Goal: Information Seeking & Learning: Learn about a topic

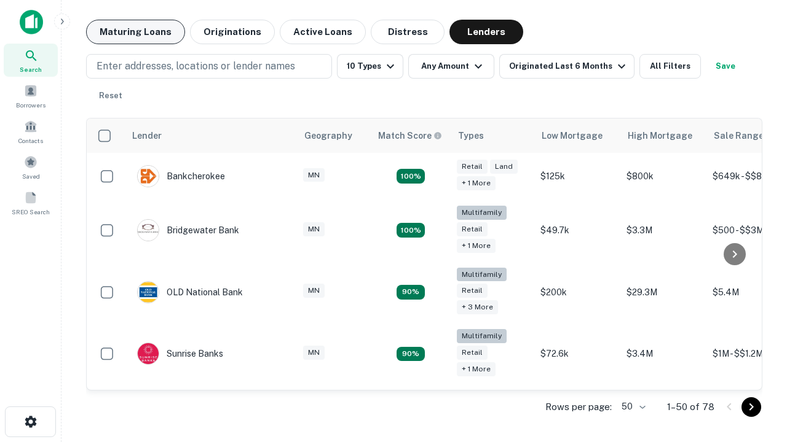
click at [135, 32] on button "Maturing Loans" at bounding box center [135, 32] width 99 height 25
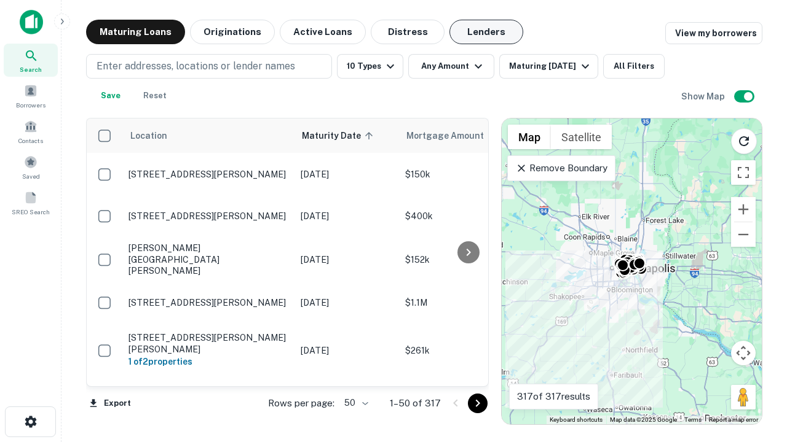
click at [486, 32] on button "Lenders" at bounding box center [486, 32] width 74 height 25
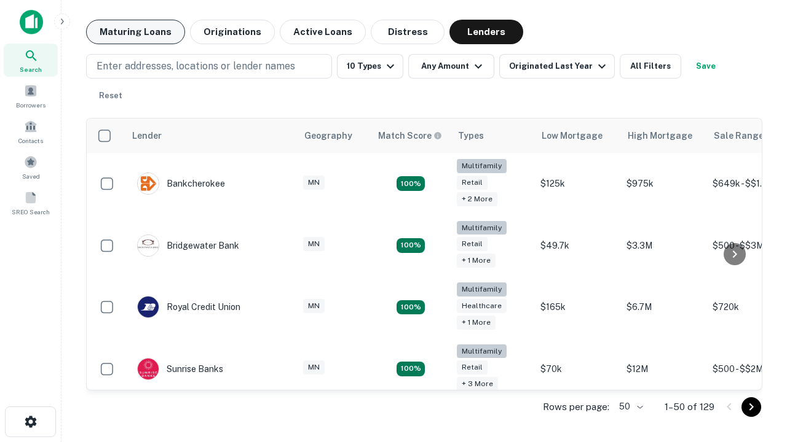
click at [135, 32] on button "Maturing Loans" at bounding box center [135, 32] width 99 height 25
